Goal: Check status: Check status

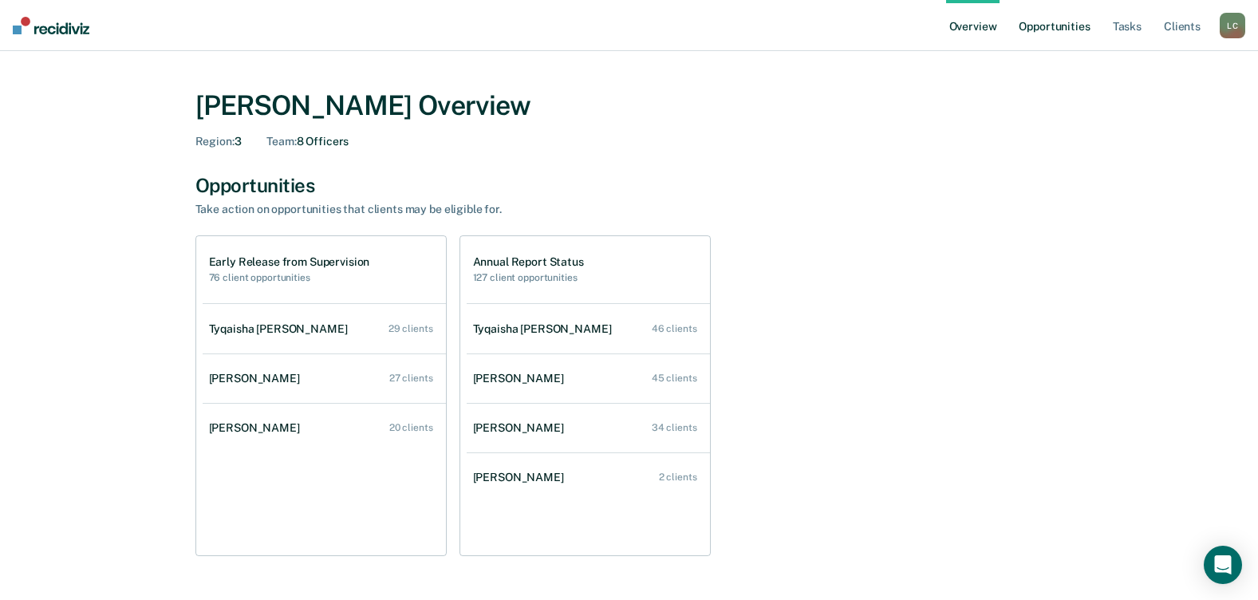
click at [1049, 25] on link "Opportunities" at bounding box center [1054, 25] width 77 height 51
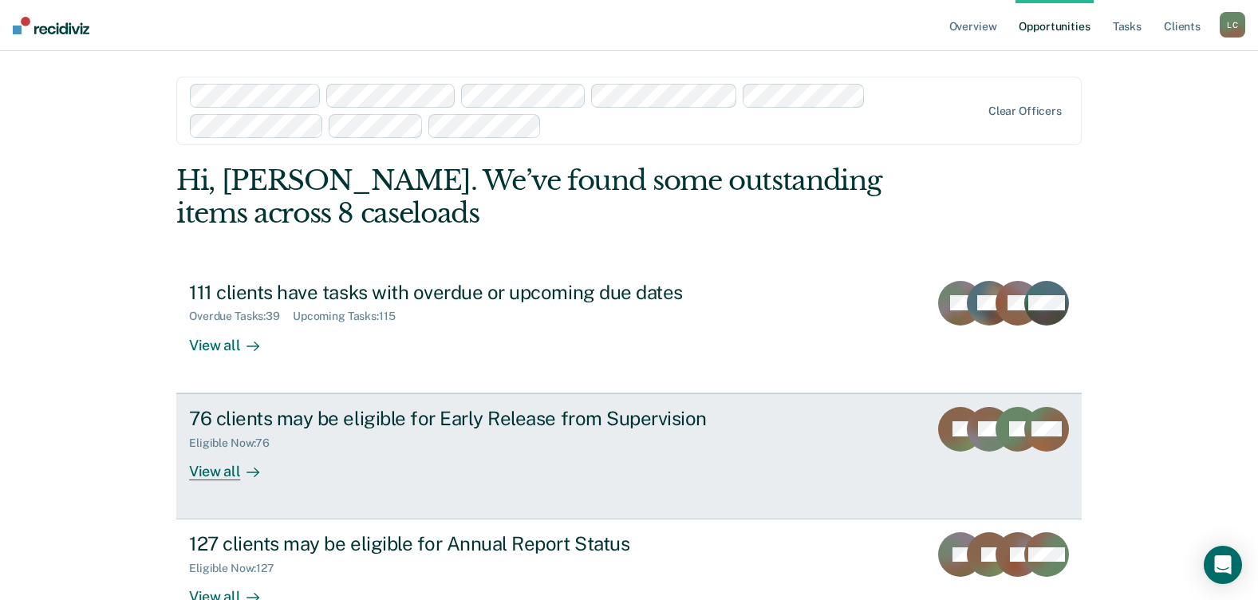
click at [202, 474] on div "View all" at bounding box center [233, 464] width 89 height 31
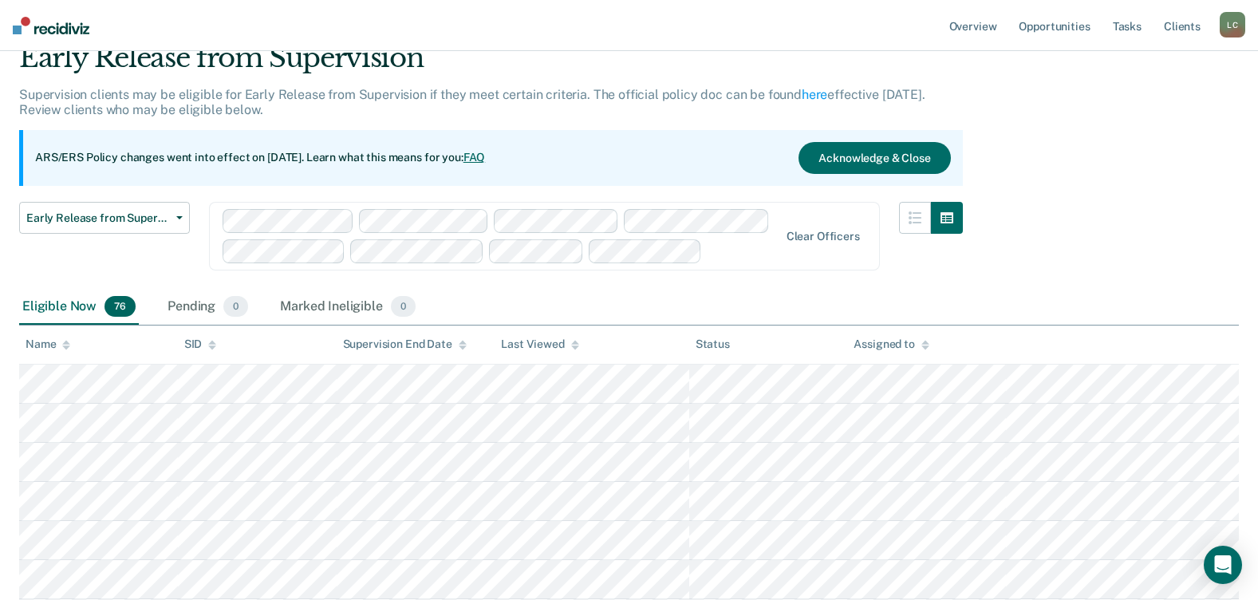
scroll to position [160, 0]
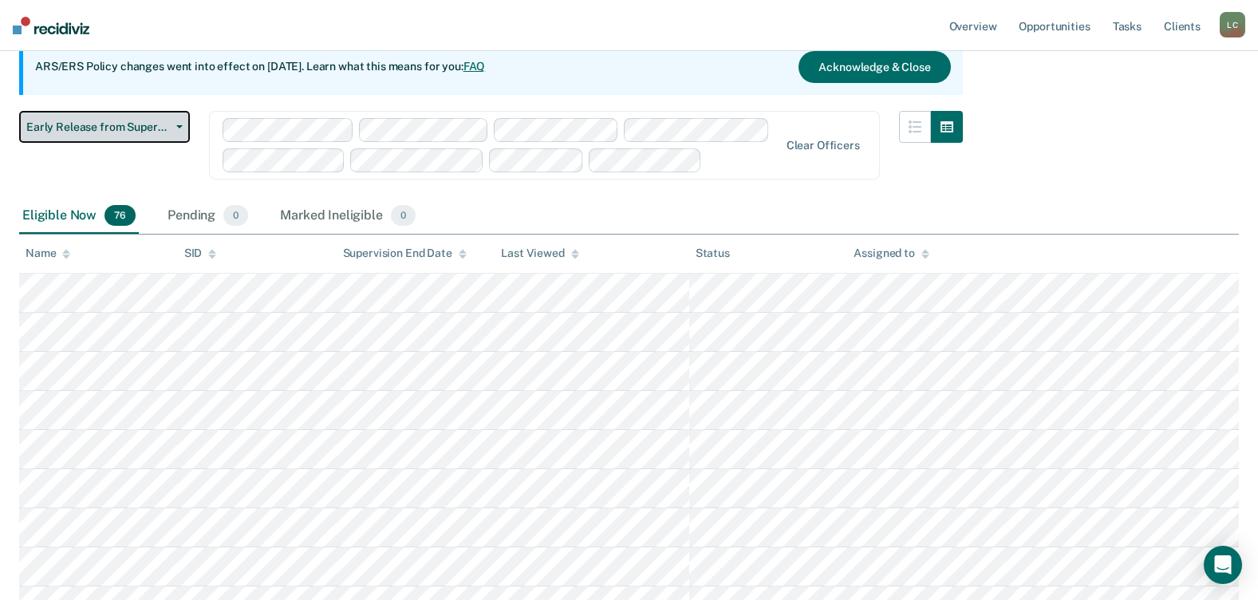
click at [177, 131] on button "Early Release from Supervision" at bounding box center [104, 127] width 171 height 32
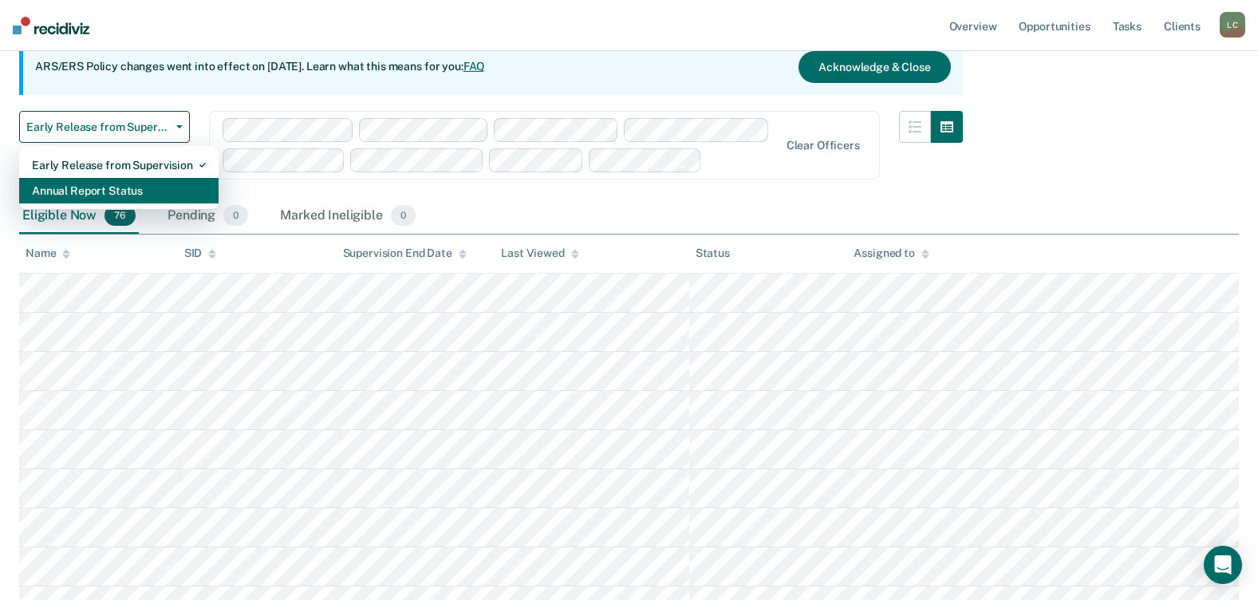
click at [124, 191] on div "Annual Report Status" at bounding box center [119, 191] width 174 height 26
